Goal: Information Seeking & Learning: Learn about a topic

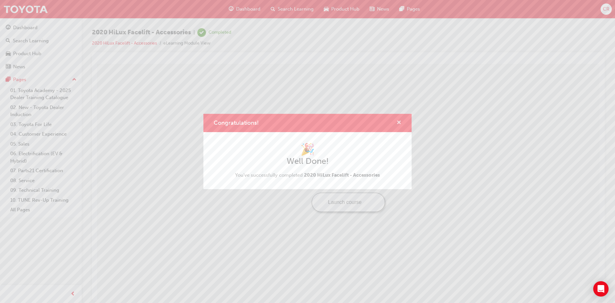
click at [399, 122] on span "cross-icon" at bounding box center [399, 123] width 5 height 6
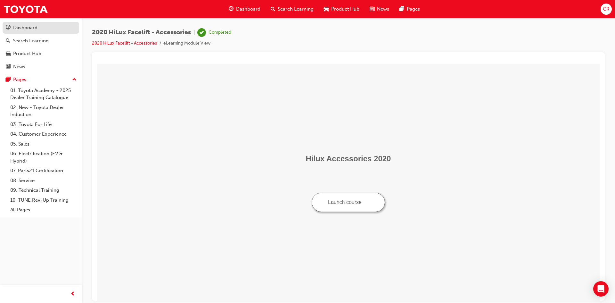
click at [20, 25] on div "Dashboard" at bounding box center [25, 27] width 24 height 7
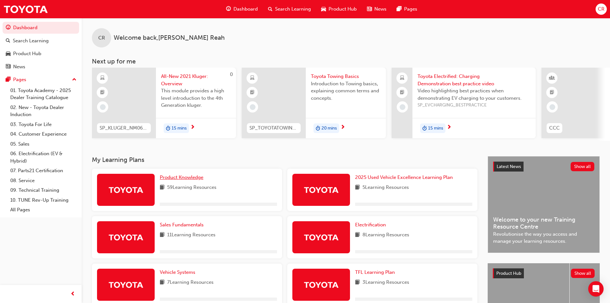
click at [181, 177] on span "Product Knowledge" at bounding box center [182, 177] width 44 height 6
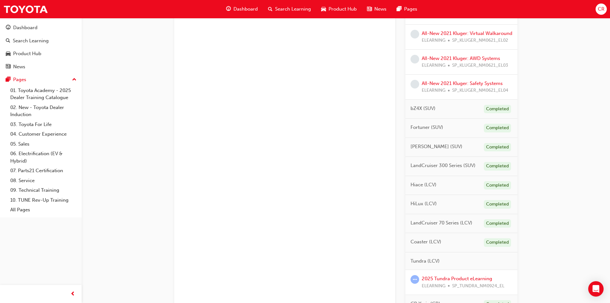
scroll to position [446, 0]
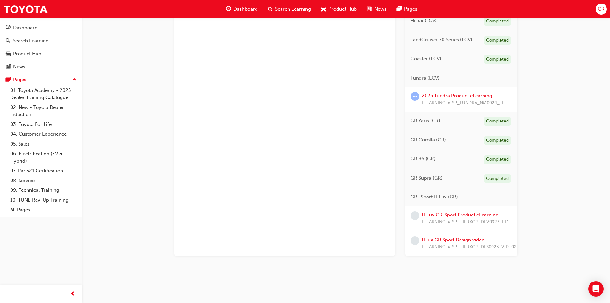
click at [467, 213] on link "HiLux GR-Sport Product eLearning" at bounding box center [460, 215] width 77 height 6
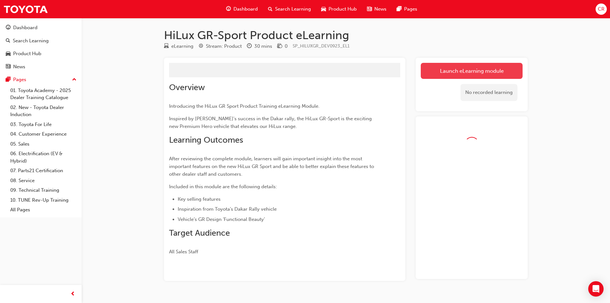
click at [489, 69] on button "Launch eLearning module" at bounding box center [472, 71] width 102 height 16
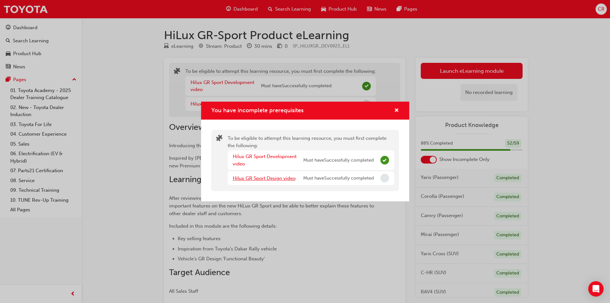
click at [254, 179] on link "Hilux GR Sport Design video" at bounding box center [264, 178] width 63 height 6
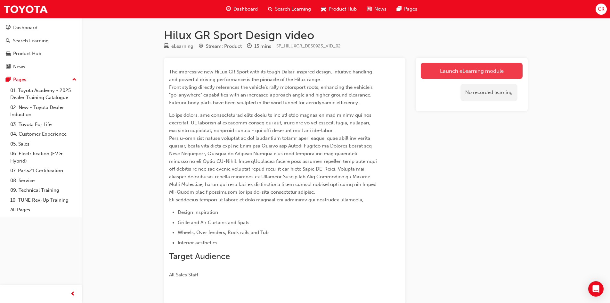
click at [440, 66] on link "Launch eLearning module" at bounding box center [472, 71] width 102 height 16
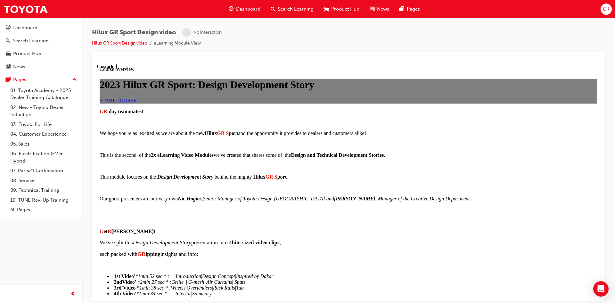
click at [136, 103] on link "START COURSE" at bounding box center [118, 99] width 37 height 5
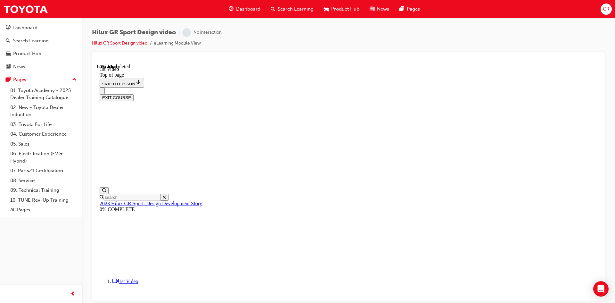
scroll to position [20, 0]
